Goal: Task Accomplishment & Management: Manage account settings

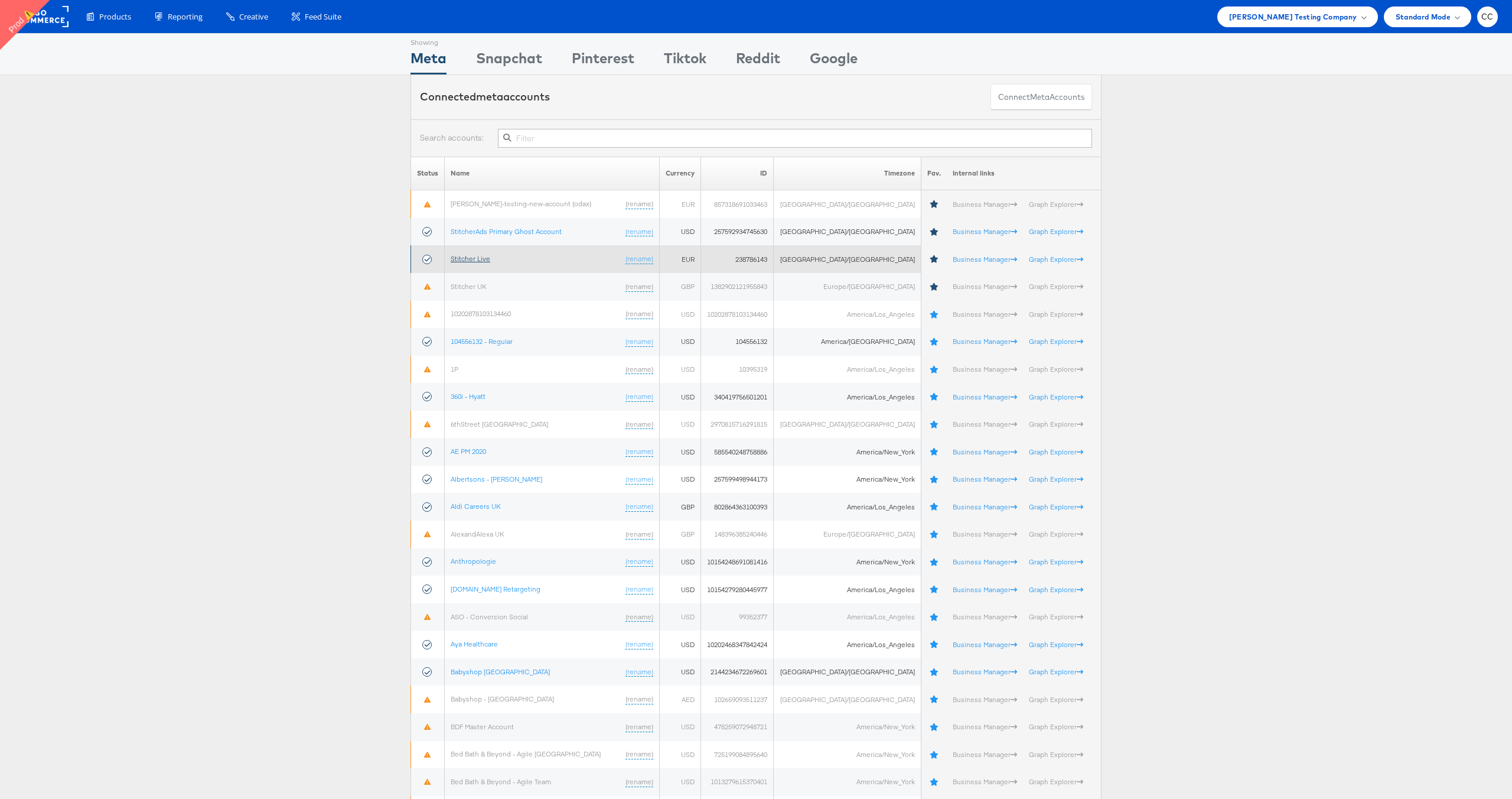
click at [484, 259] on link "Stitcher Live" at bounding box center [470, 258] width 39 height 9
